Goal: Task Accomplishment & Management: Use online tool/utility

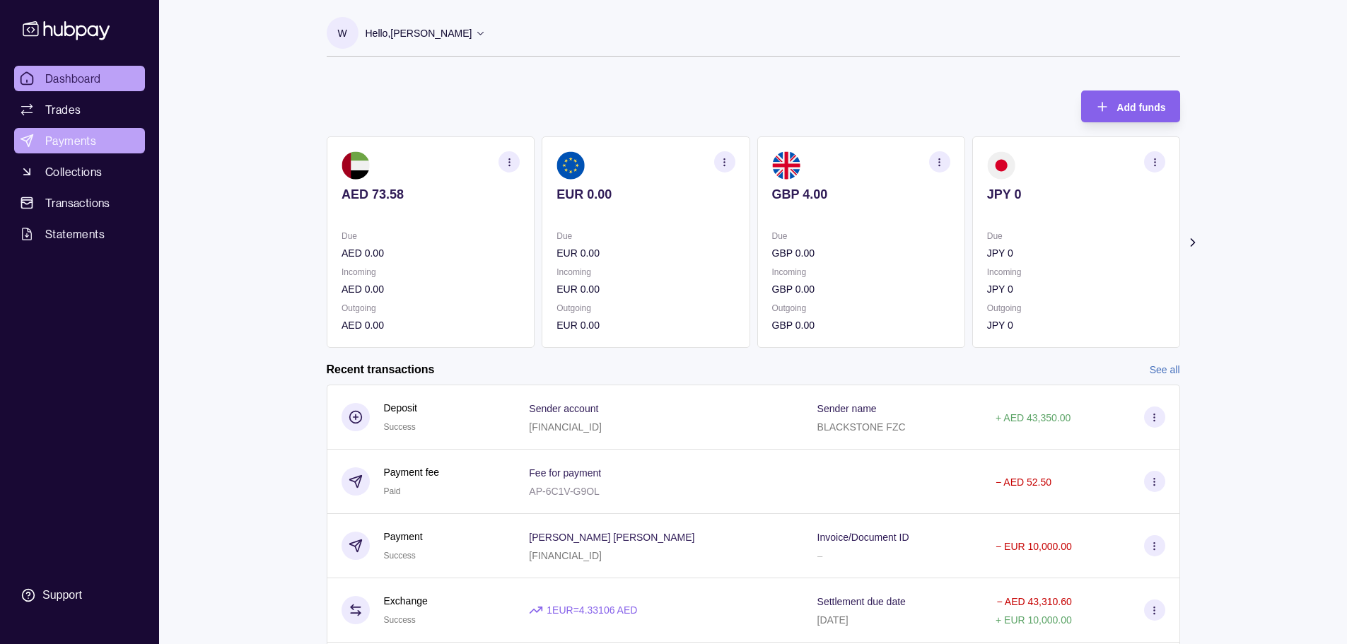
click at [97, 140] on link "Payments" at bounding box center [79, 140] width 131 height 25
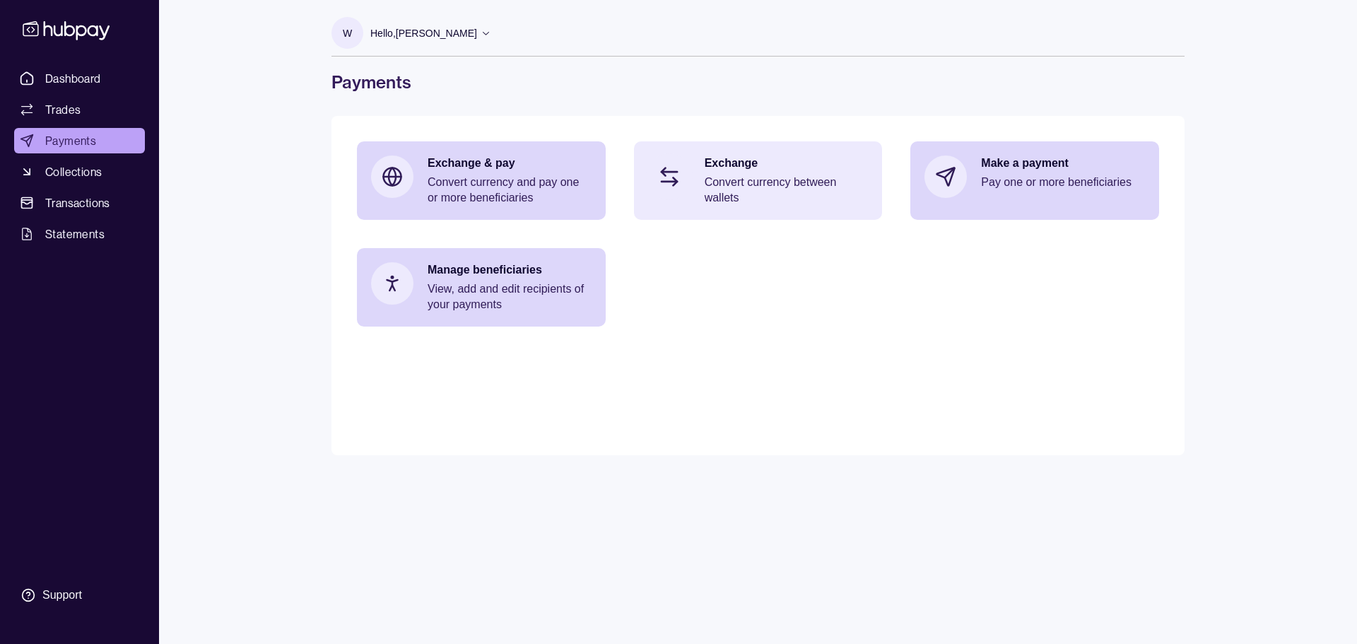
click at [777, 192] on p "Convert currency between wallets" at bounding box center [787, 190] width 164 height 31
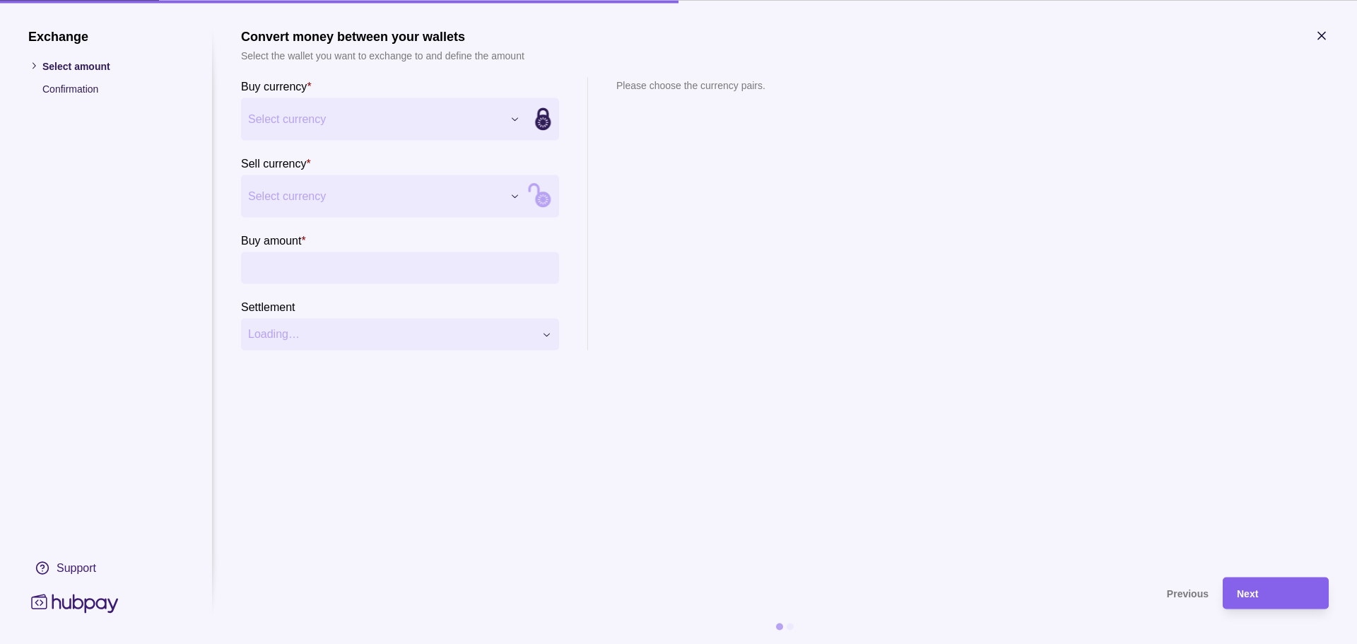
click at [339, 643] on div "Exchange Select amount Confirmation Support Convert money between your wallets …" at bounding box center [678, 644] width 1357 height 0
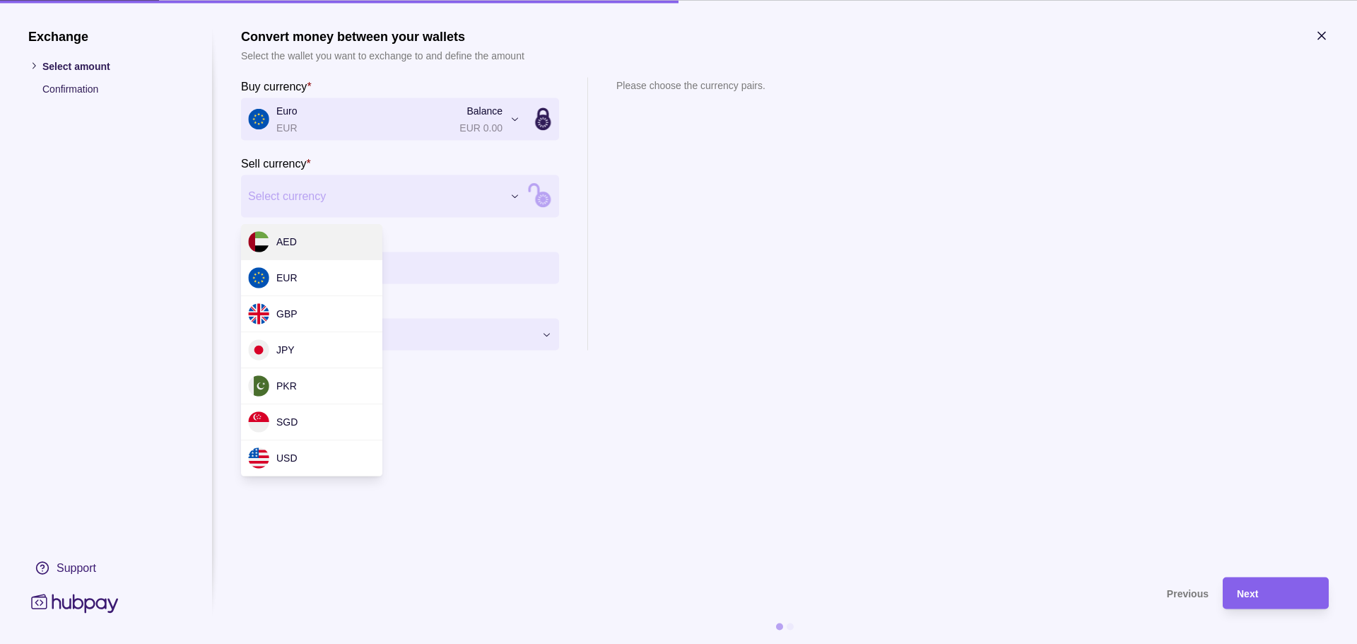
click at [336, 643] on div "Exchange Select amount Confirmation Support Convert money between your wallets …" at bounding box center [678, 644] width 1357 height 0
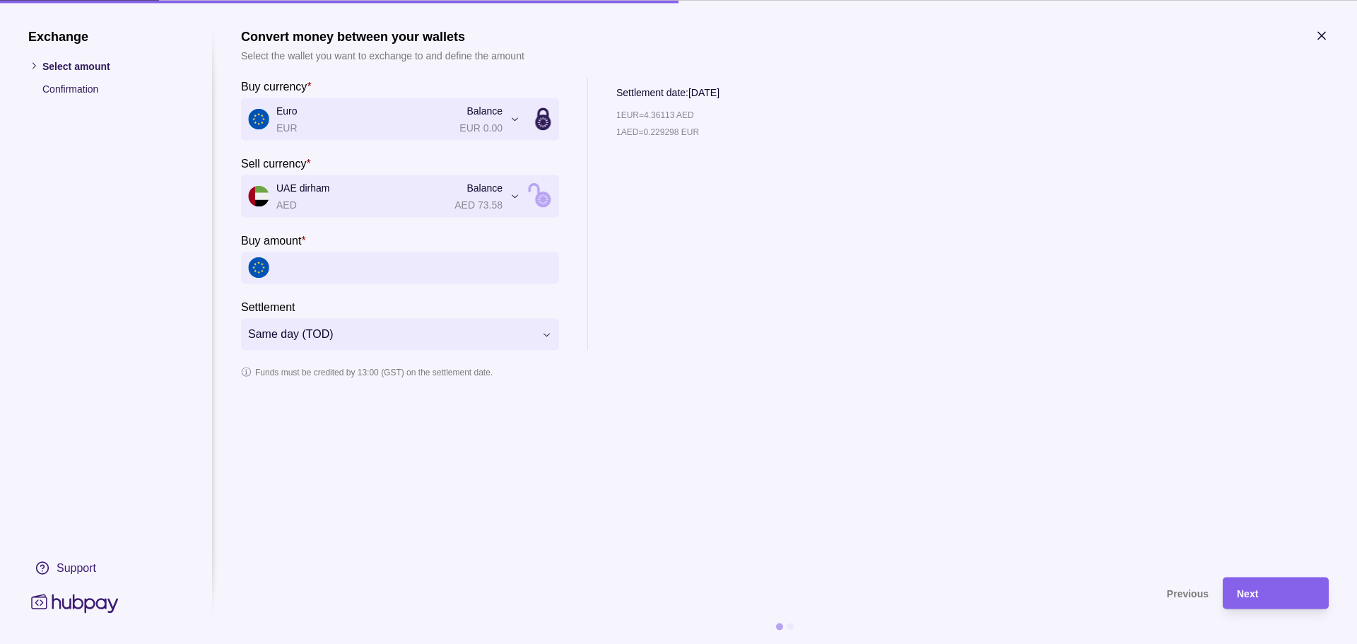
click at [1319, 31] on icon "button" at bounding box center [1322, 35] width 14 height 14
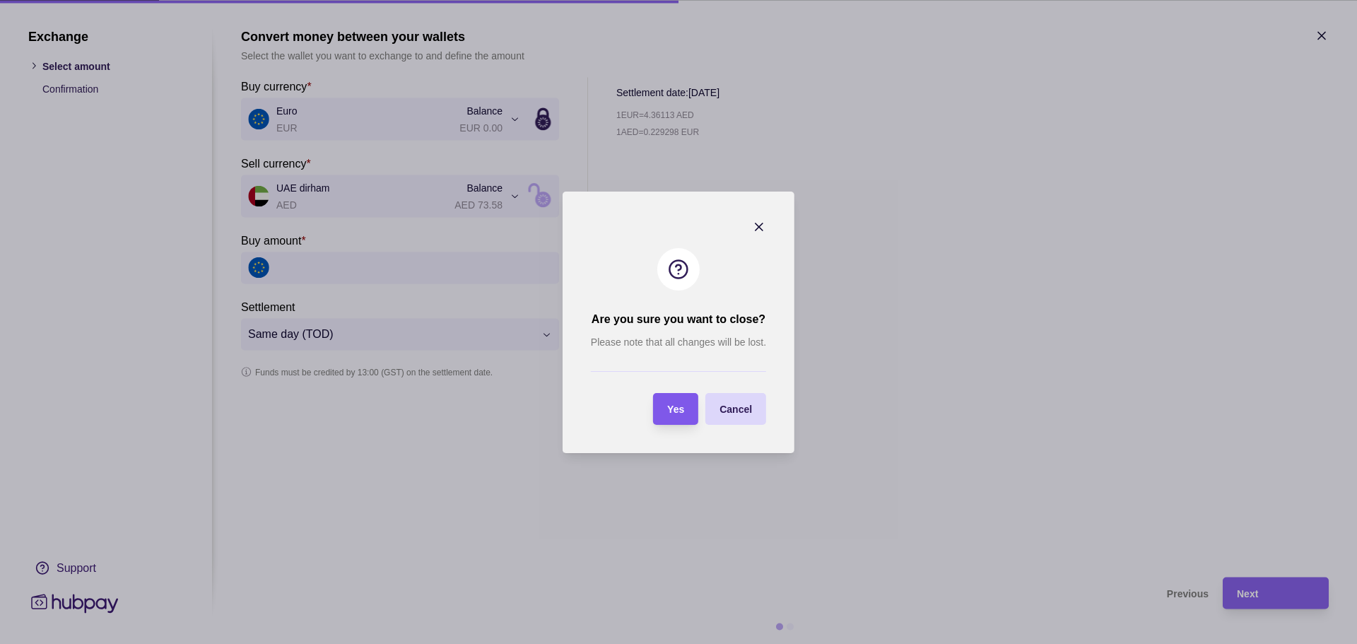
click at [680, 408] on span "Yes" at bounding box center [675, 409] width 17 height 11
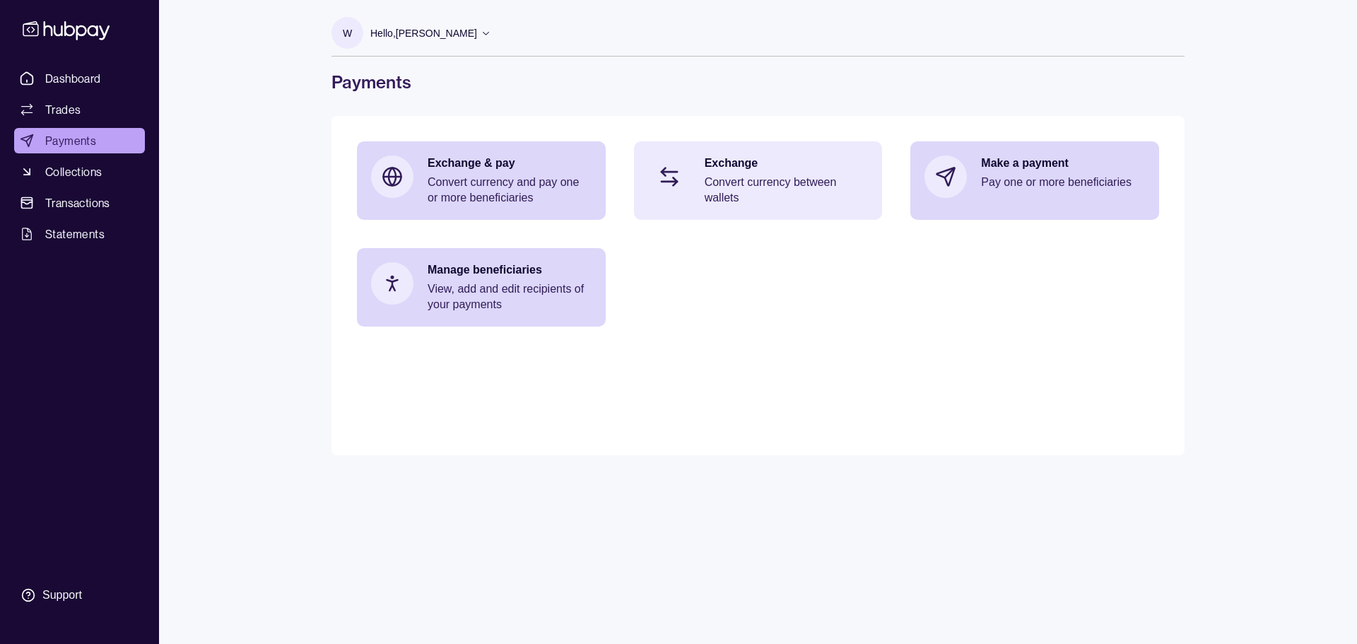
click at [748, 211] on div "Exchange Convert currency between wallets" at bounding box center [758, 180] width 249 height 78
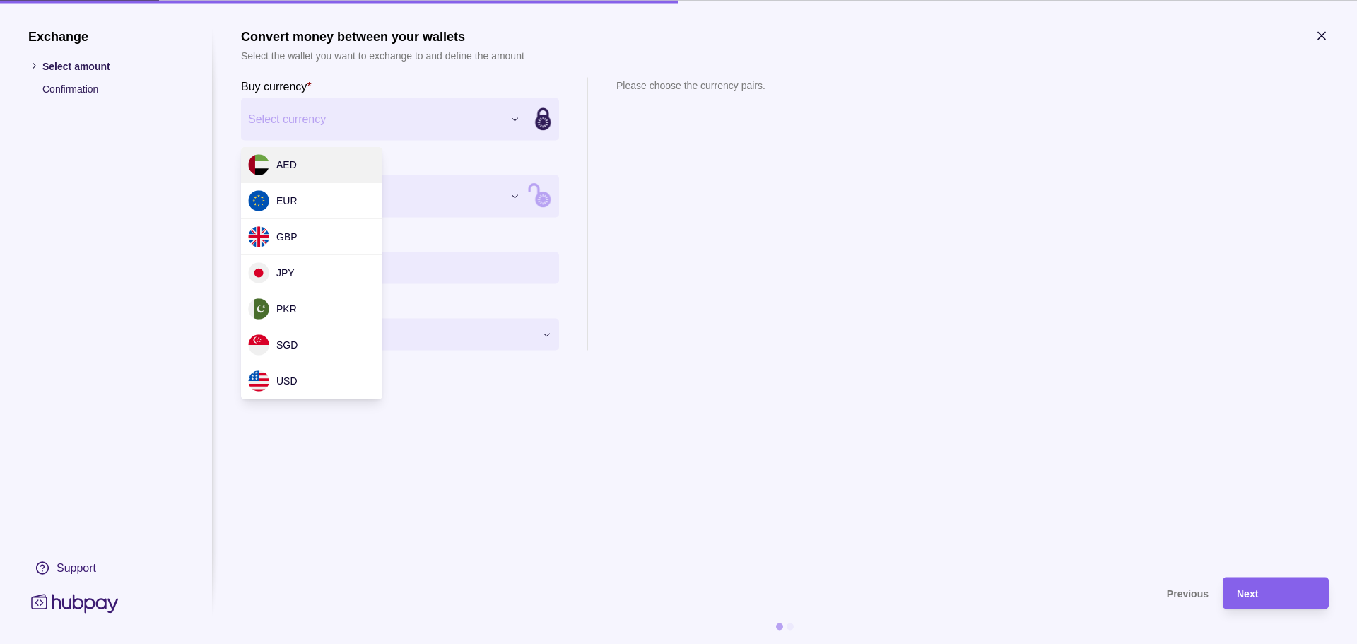
click at [371, 643] on div "Exchange Select amount Confirmation Support Convert money between your wallets …" at bounding box center [678, 644] width 1357 height 0
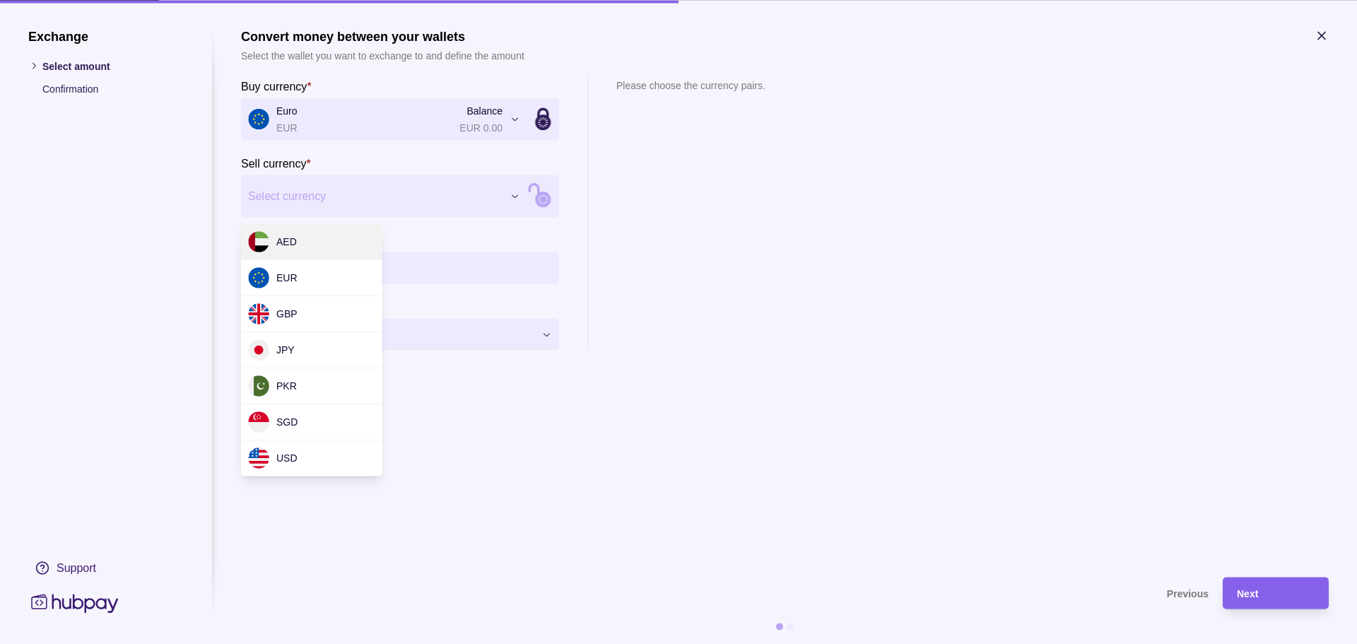
click at [344, 643] on div "Exchange Select amount Confirmation Support Convert money between your wallets …" at bounding box center [678, 644] width 1357 height 0
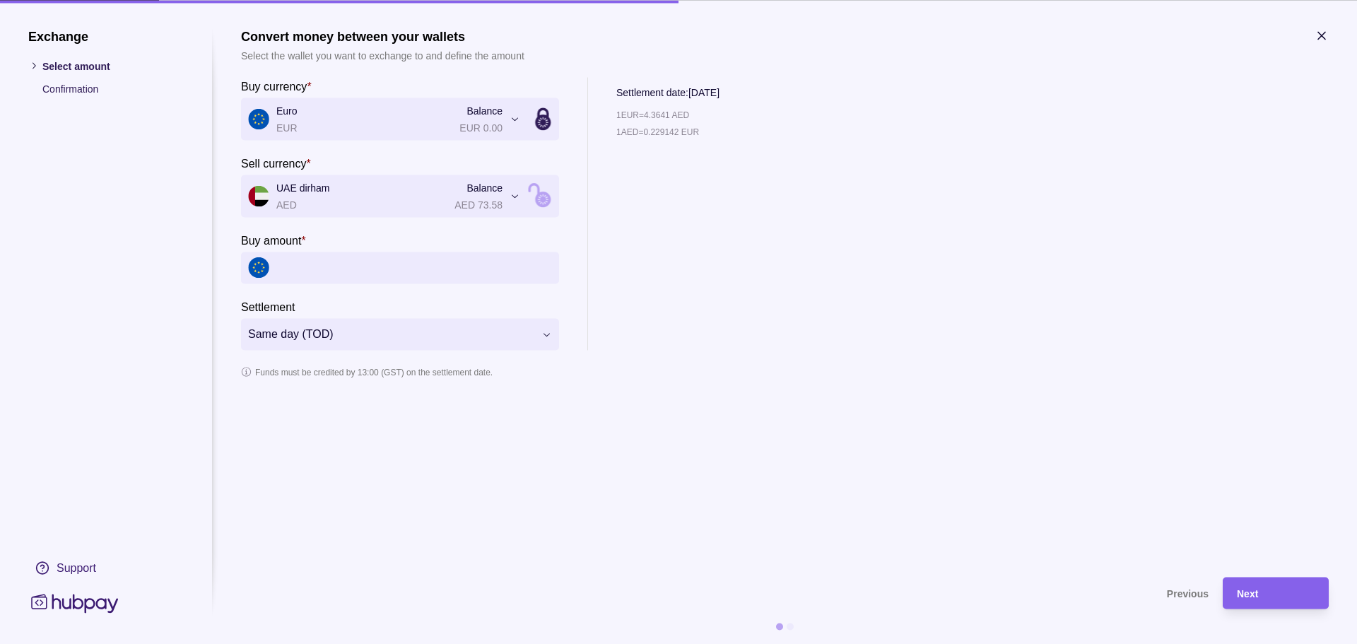
click at [1321, 27] on section "**********" at bounding box center [678, 322] width 1357 height 644
click at [1320, 38] on icon "button" at bounding box center [1321, 35] width 7 height 7
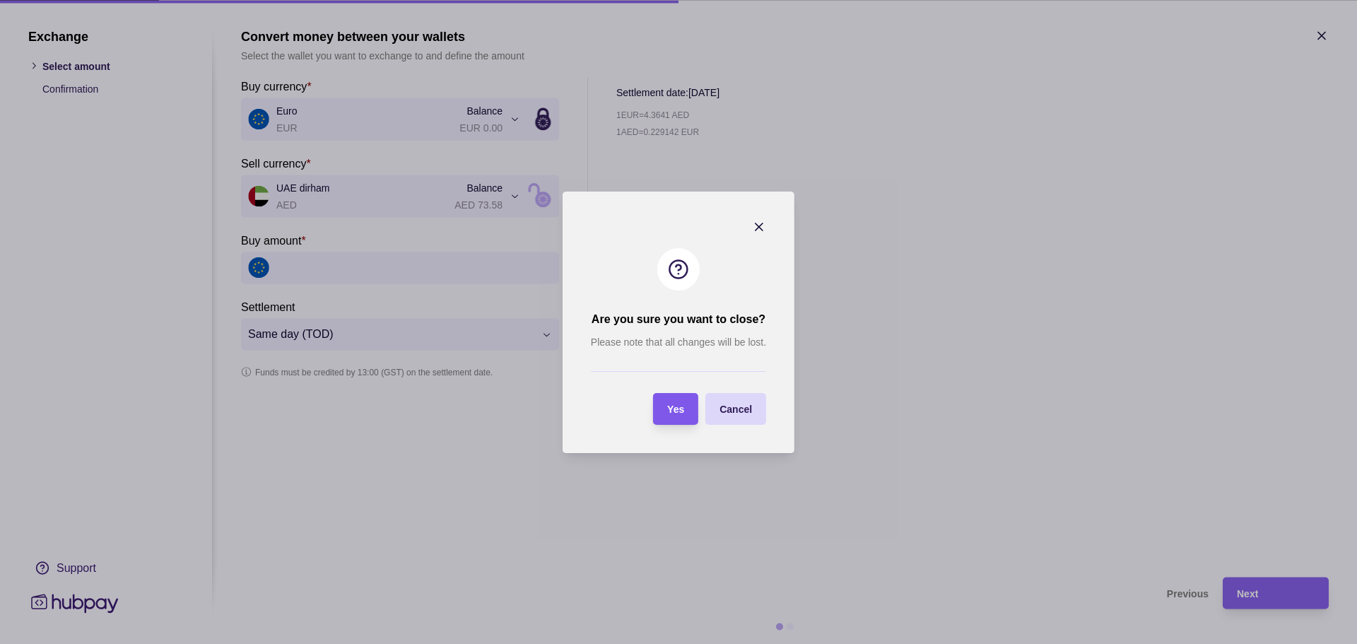
click at [672, 416] on div "Yes" at bounding box center [675, 408] width 17 height 17
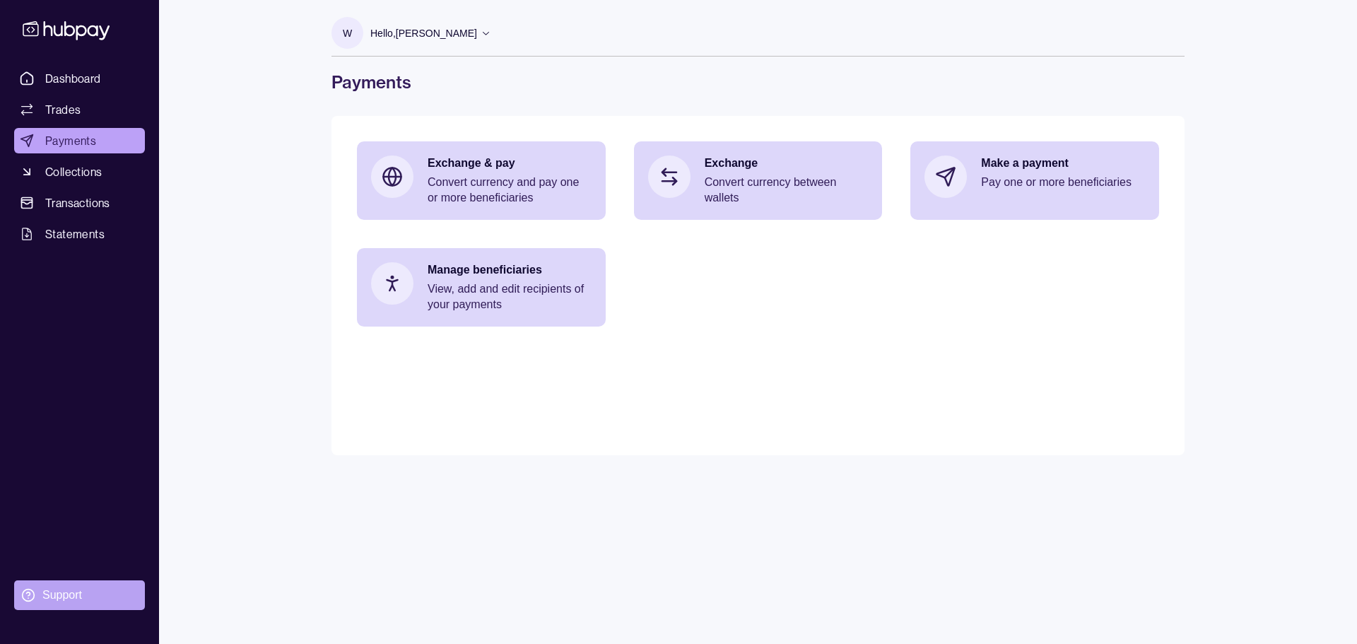
click at [62, 595] on div "Support" at bounding box center [62, 595] width 40 height 16
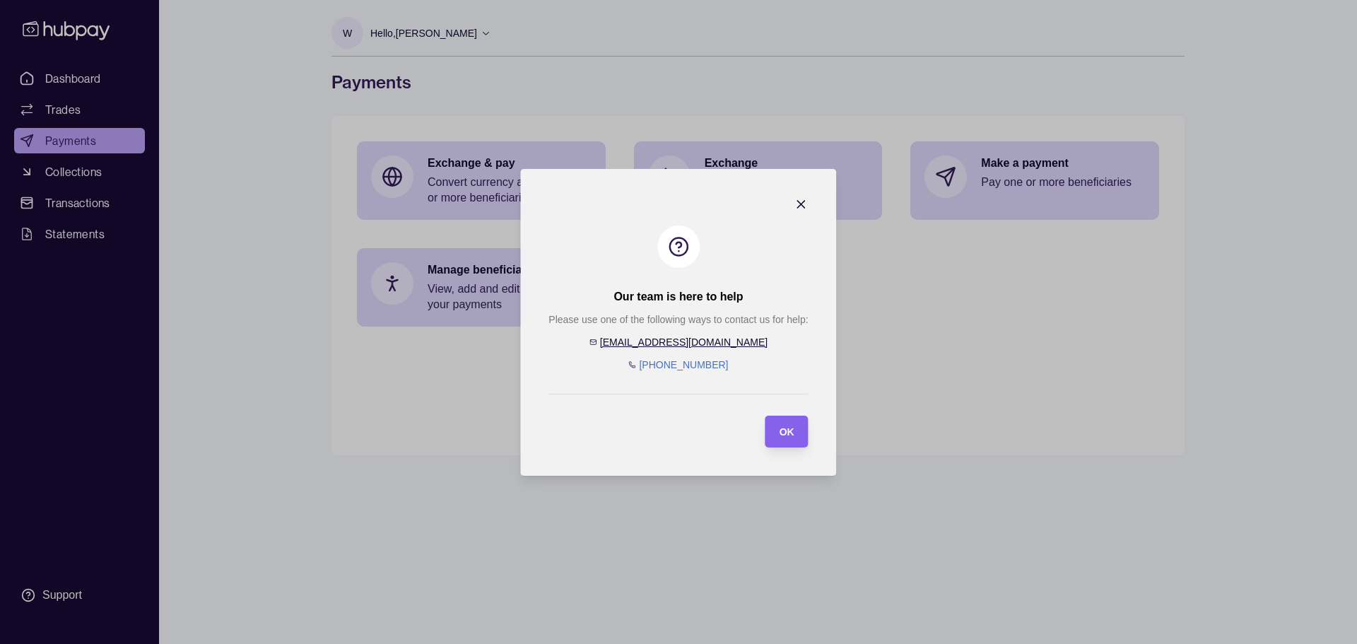
click at [802, 202] on icon "button" at bounding box center [802, 204] width 14 height 14
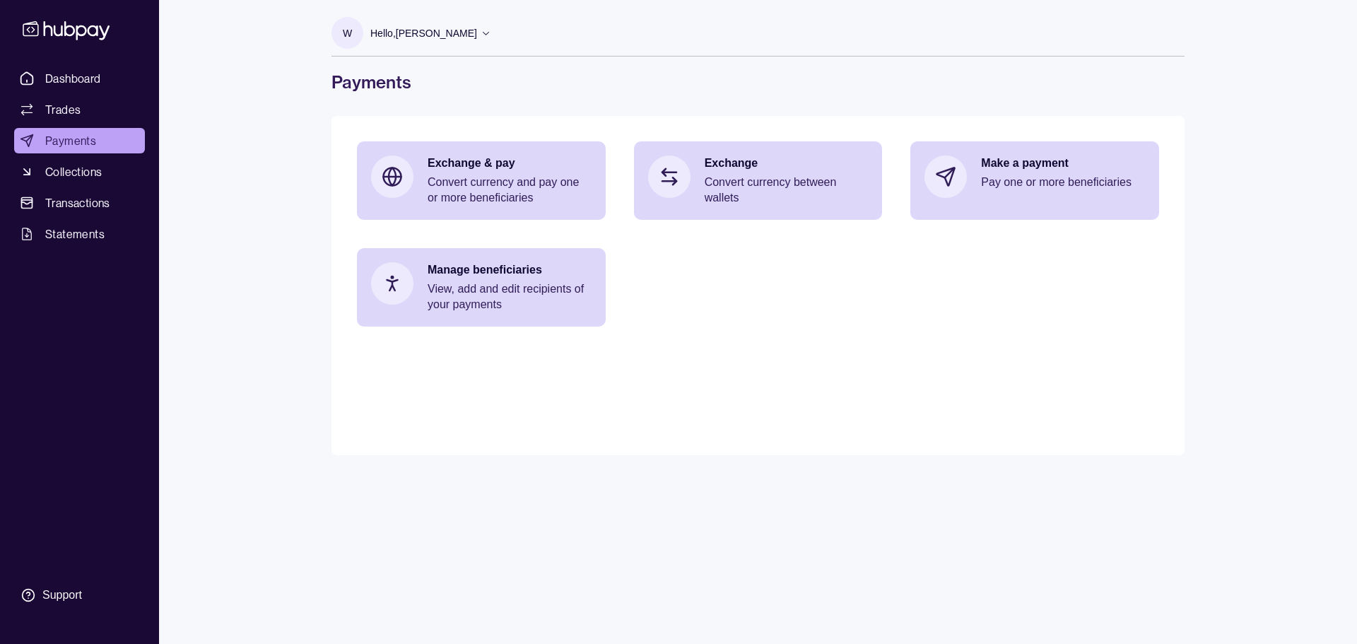
click at [47, 32] on icon at bounding box center [66, 30] width 93 height 26
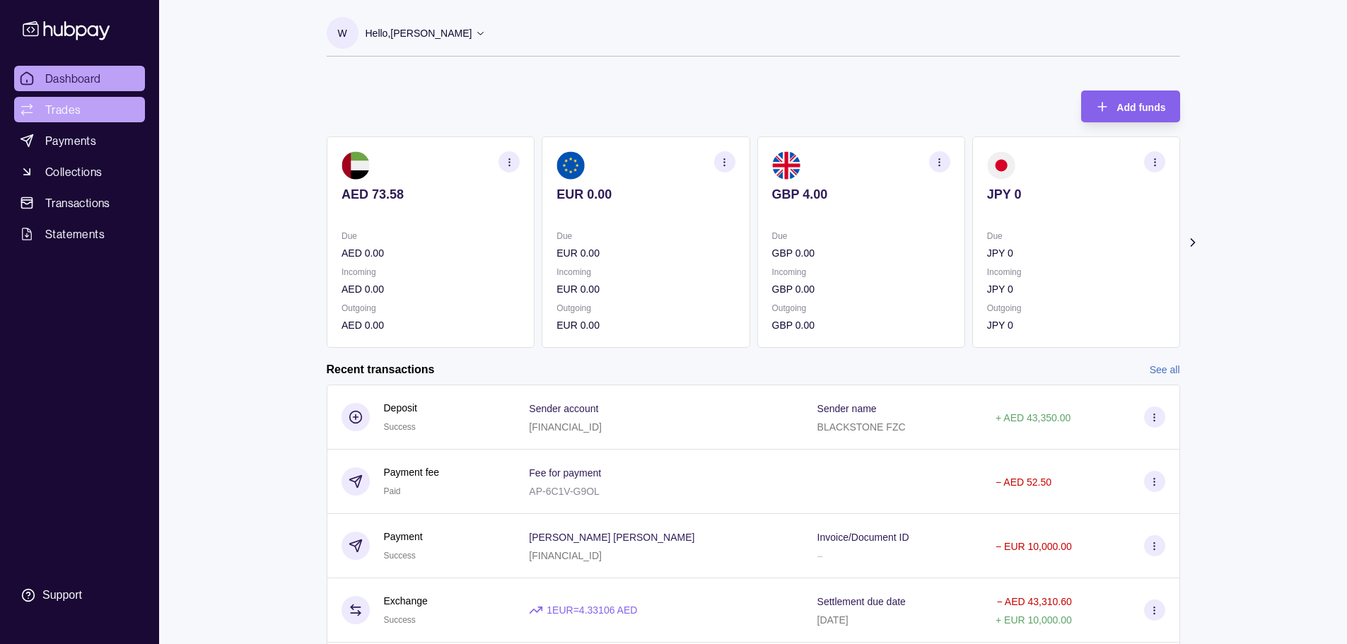
click at [76, 105] on span "Trades" at bounding box center [62, 109] width 35 height 17
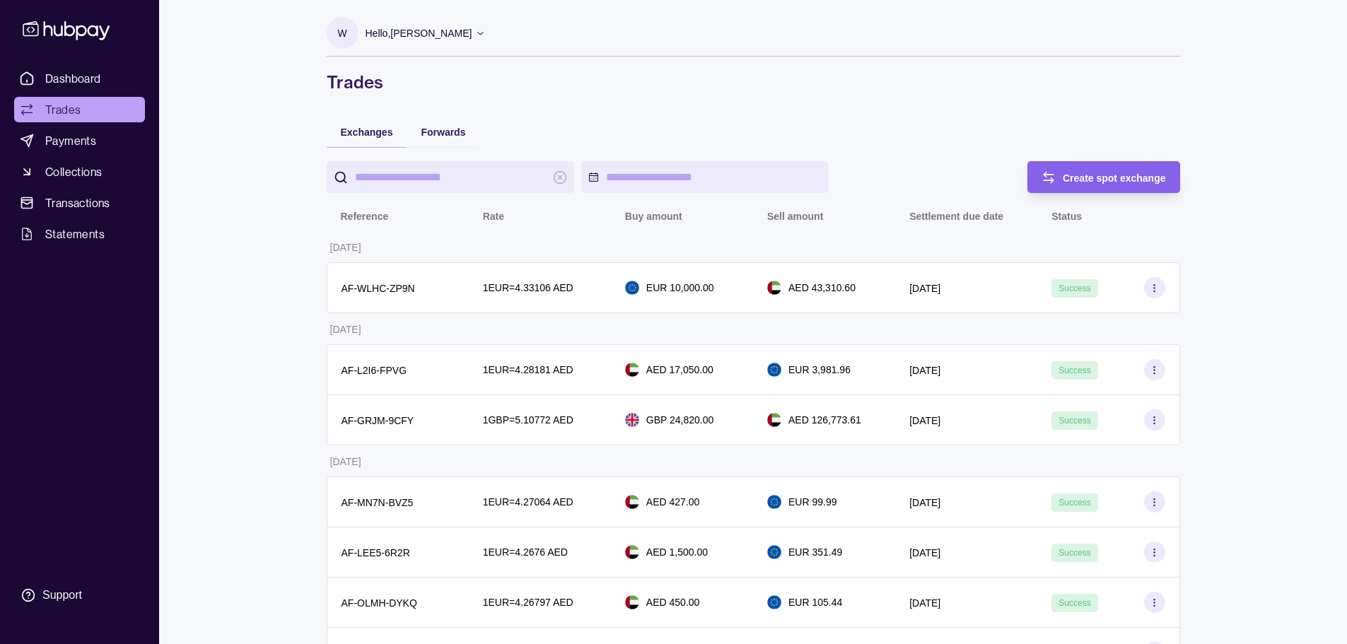
click at [73, 133] on span "Payments" at bounding box center [70, 140] width 51 height 17
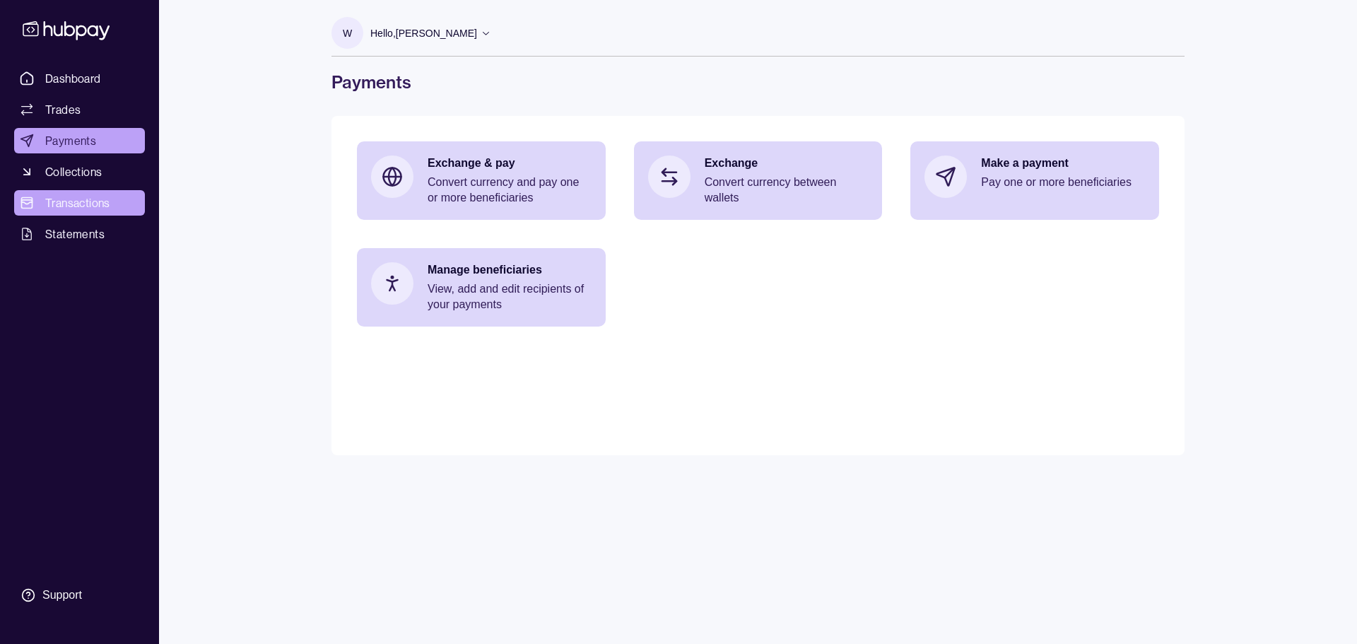
click at [76, 201] on span "Transactions" at bounding box center [77, 202] width 65 height 17
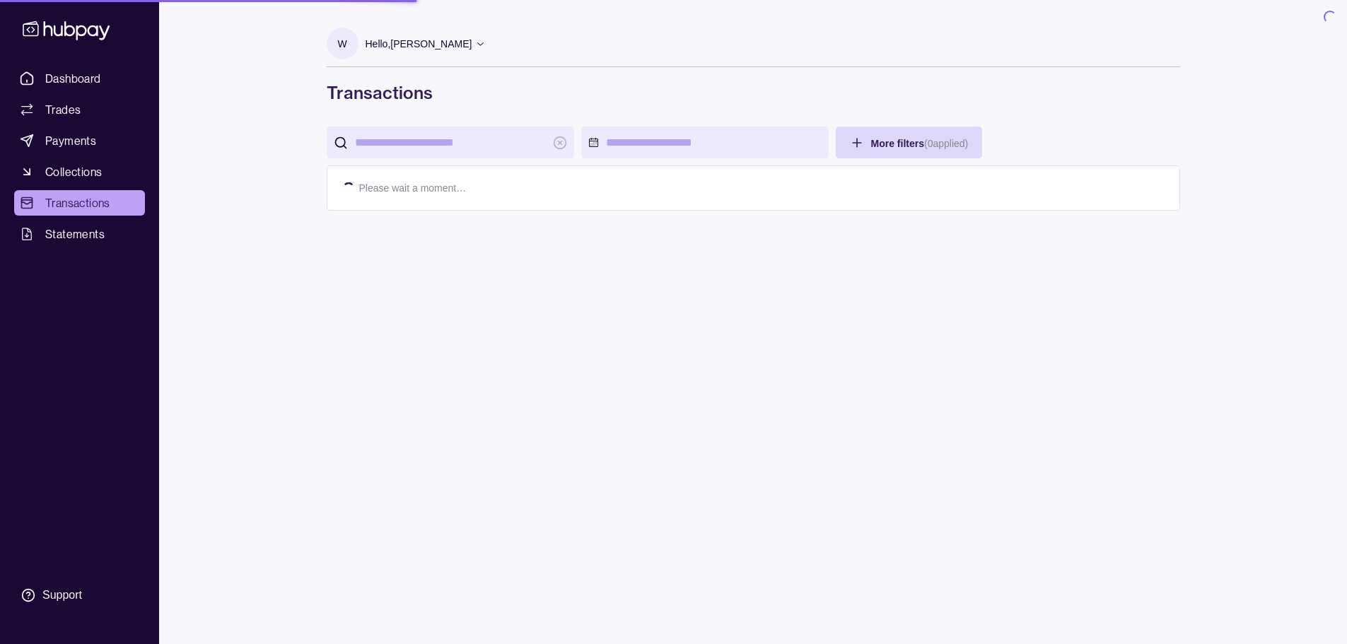
click at [76, 231] on span "Statements" at bounding box center [74, 234] width 59 height 17
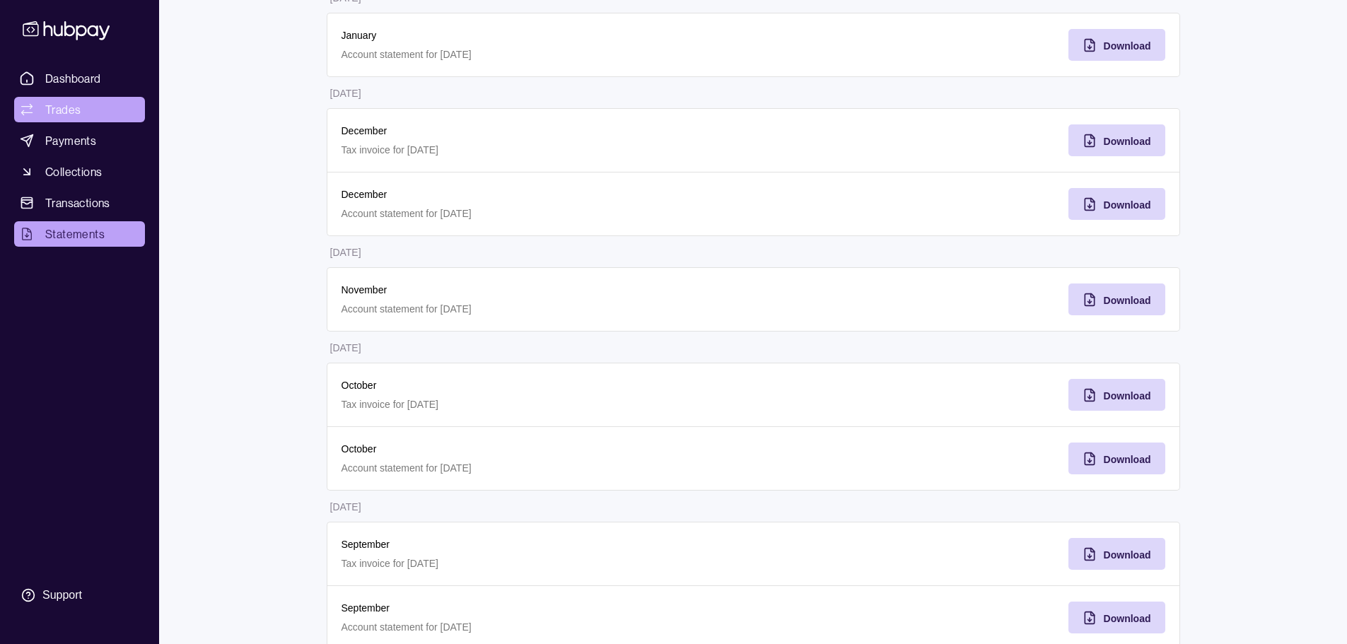
scroll to position [971, 0]
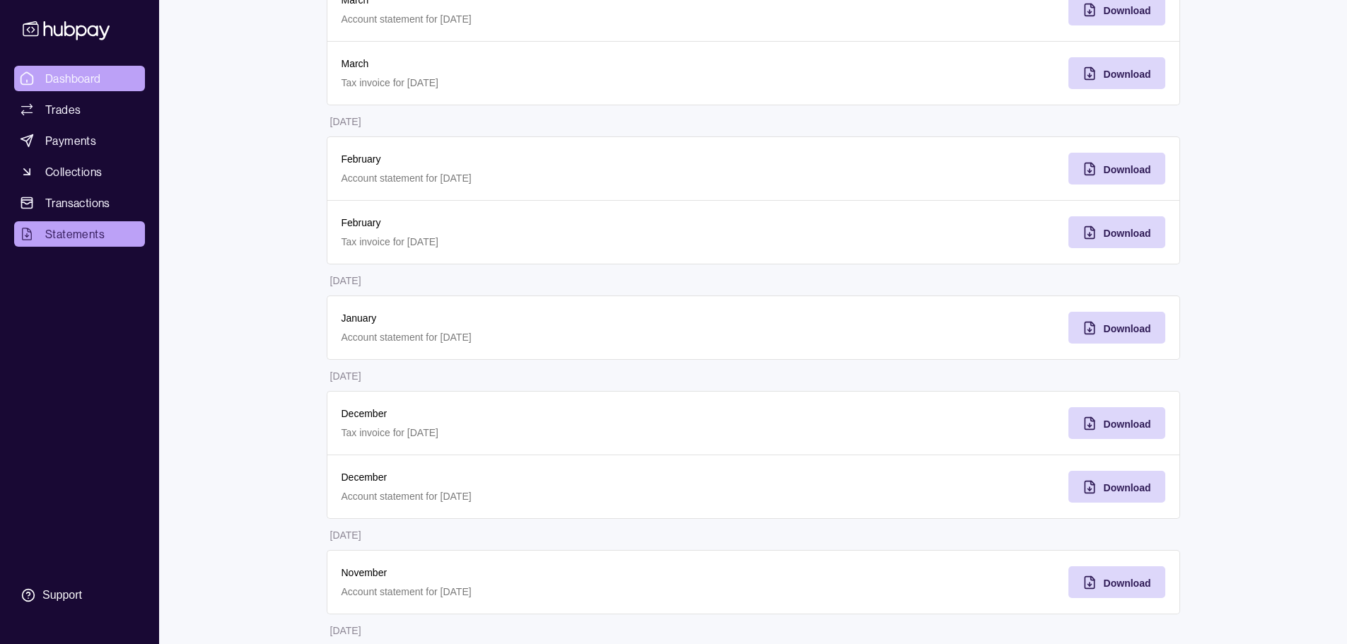
click at [82, 78] on span "Dashboard" at bounding box center [73, 78] width 56 height 17
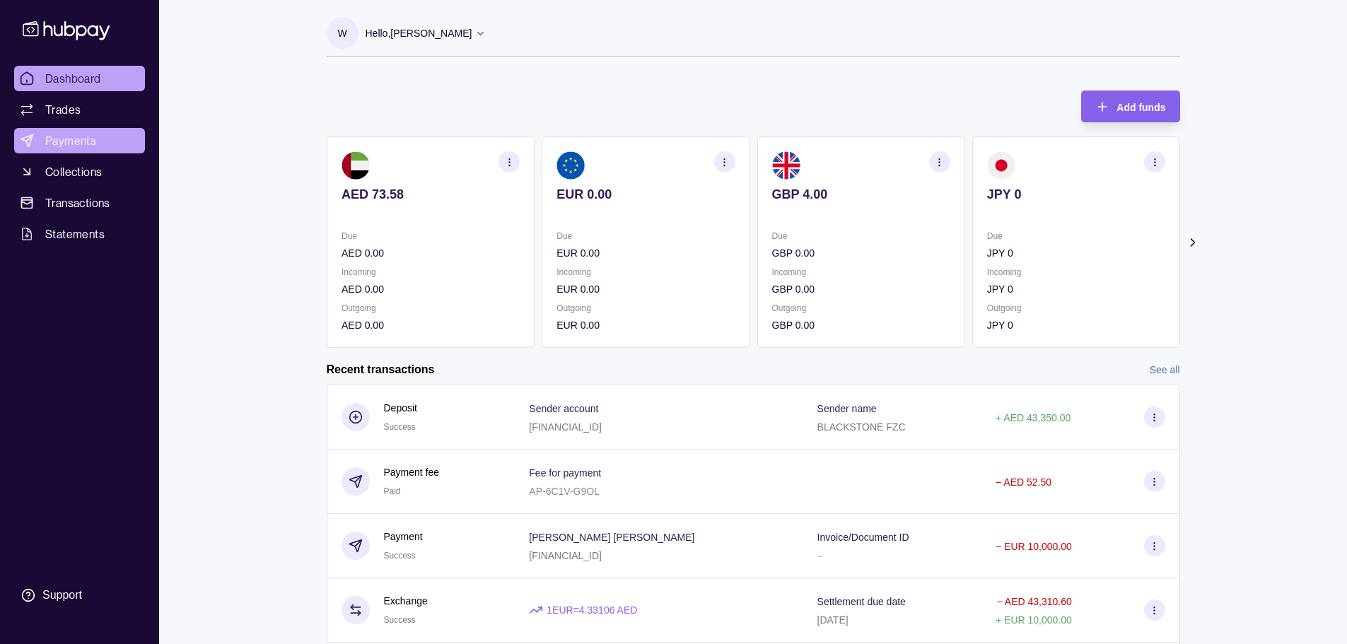
click at [67, 137] on span "Payments" at bounding box center [70, 140] width 51 height 17
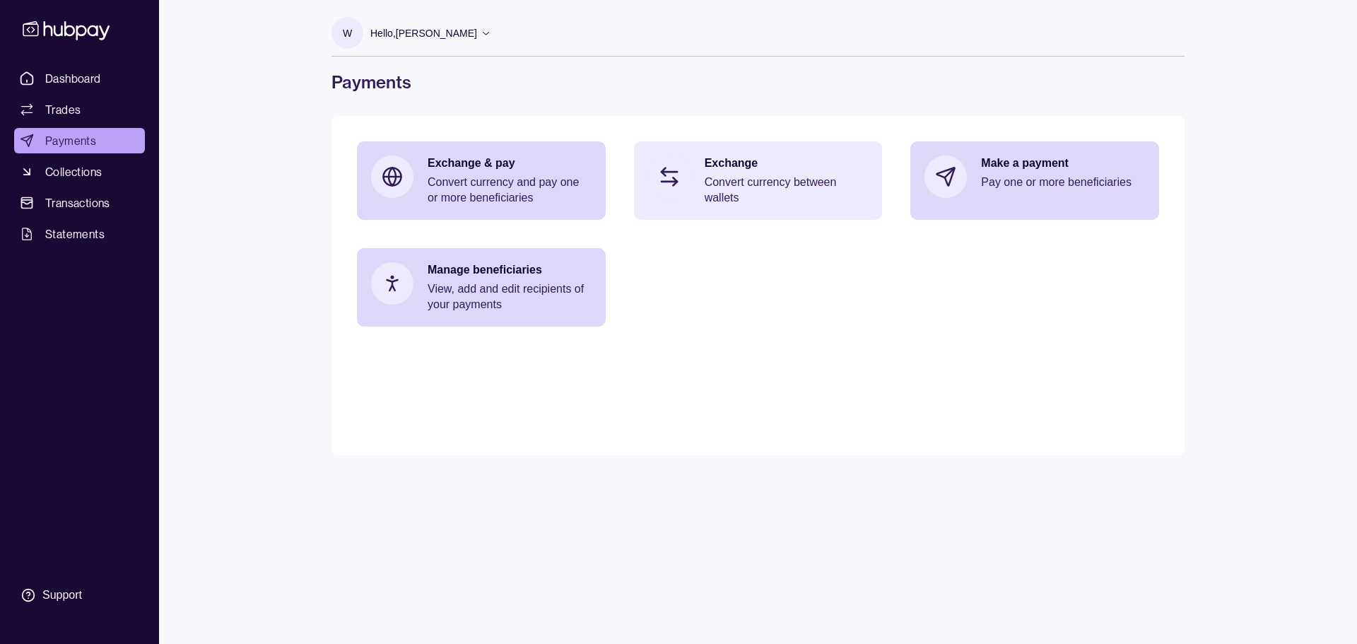
click at [761, 180] on p "Convert currency between wallets" at bounding box center [787, 190] width 164 height 31
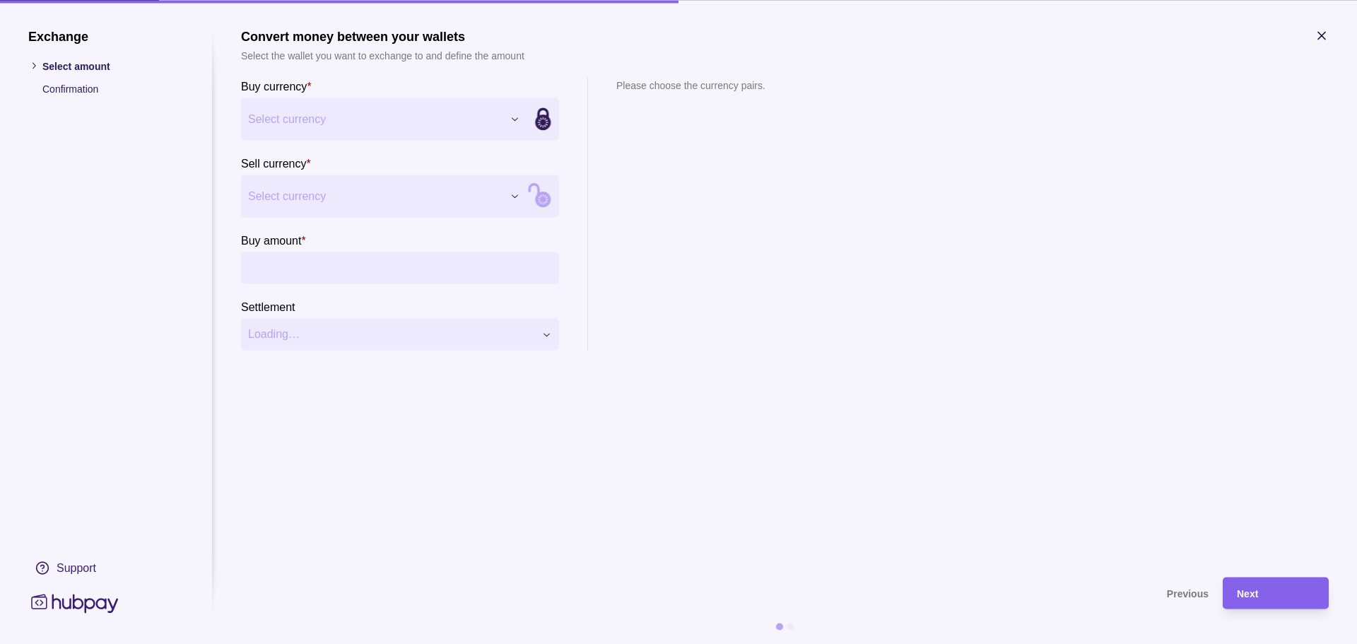
click at [343, 643] on div "Exchange Select amount Confirmation Support Convert money between your wallets …" at bounding box center [678, 644] width 1357 height 0
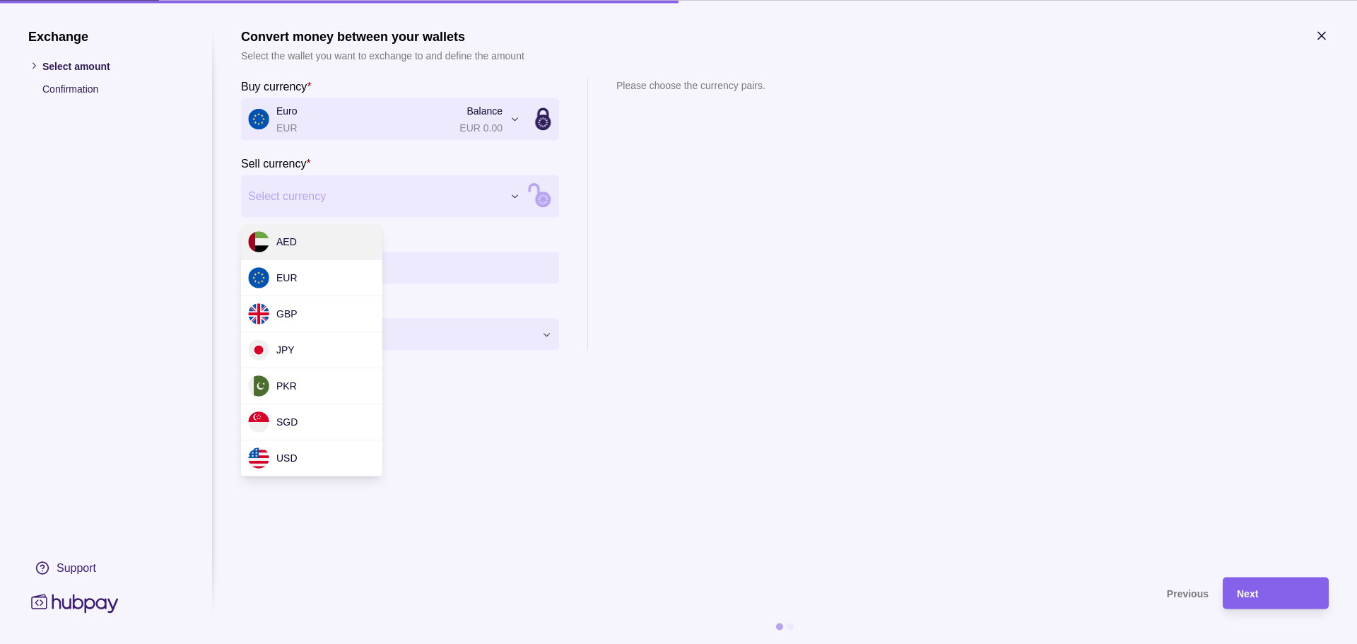
click at [363, 643] on div "Exchange Select amount Confirmation Support Convert money between your wallets …" at bounding box center [678, 644] width 1357 height 0
